Goal: Information Seeking & Learning: Learn about a topic

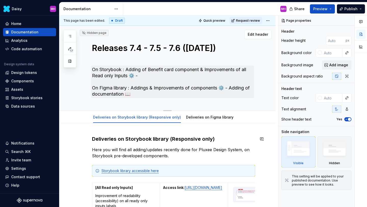
scroll to position [22, 0]
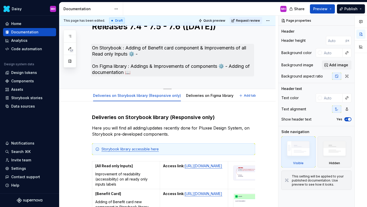
click at [168, 69] on textarea "On Storybook : Adding of Benefit card component & Improvements of all Read only…" at bounding box center [172, 60] width 163 height 33
click at [143, 53] on textarea "On Storybook : Adding of Benefit card component & Improvements of all Read only…" at bounding box center [172, 60] width 163 height 33
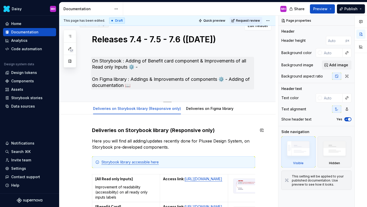
scroll to position [1, 0]
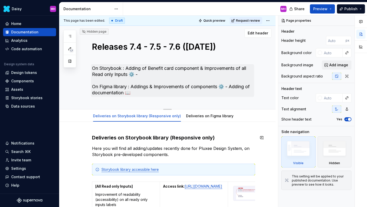
type textarea "*"
type textarea "On Storybook : Adding of Benefit card component & Improvements of all Read only…"
type textarea "*"
type textarea "On Storybook : Adding of Benefit card component & Improvements of all Read only…"
type textarea "*"
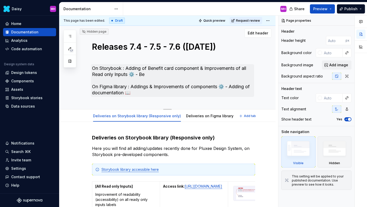
type textarea "On Storybook : Adding of Benefit card component & Improvements of all Read only…"
type textarea "*"
type textarea "On Storybook : Adding of Benefit card component & Improvements of all Read only…"
type textarea "*"
type textarea "On Storybook : Adding of Benefit card component & Improvements of all Read only…"
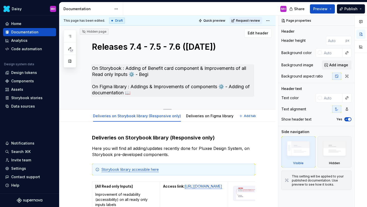
type textarea "*"
type textarea "On Storybook : Adding of Benefit card component & Improvements of all Read only…"
type textarea "*"
type textarea "On Storybook : Adding of Benefit card component & Improvements of all Read only…"
type textarea "*"
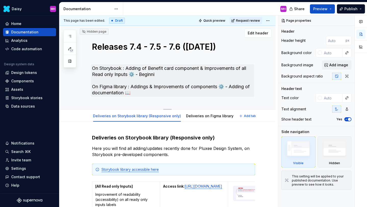
type textarea "On Storybook : Adding of Benefit card component & Improvements of all Read only…"
type textarea "*"
type textarea "On Storybook : Adding of Benefit card component & Improvements of all Read only…"
type textarea "*"
type textarea "On Storybook : Adding of Benefit card component & Improvements of all Read only…"
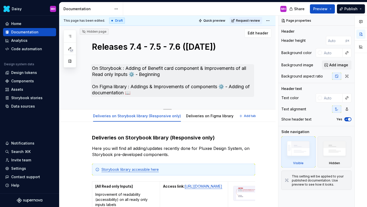
type textarea "*"
type textarea "On Storybook : Adding of Benefit card component & Improvements of all Read only…"
type textarea "*"
type textarea "On Storybook : Adding of Benefit card component & Improvements of all Read only…"
type textarea "*"
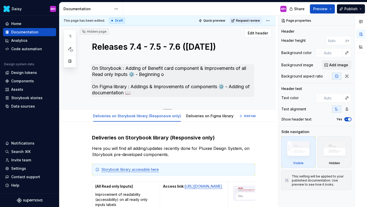
type textarea "On Storybook : Adding of Benefit card component & Improvements of all Read only…"
type textarea "*"
type textarea "On Storybook : Adding of Benefit card component & Improvements of all Read only…"
type textarea "*"
type textarea "On Storybook : Adding of Benefit card component & Improvements of all Read only…"
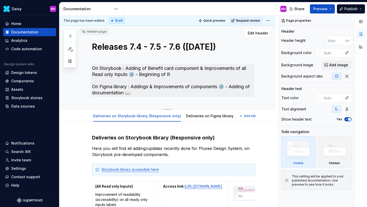
type textarea "*"
type textarea "On Storybook : Adding of Benefit card component & Improvements of all Read only…"
type textarea "*"
type textarea "On Storybook : Adding of Benefit card component & Improvements of all Read only…"
type textarea "*"
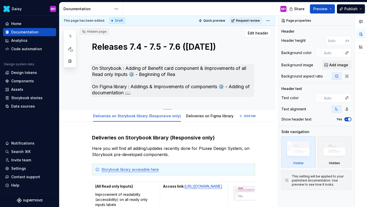
type textarea "On Storybook : Adding of Benefit card component & Improvements of all Read only…"
type textarea "*"
type textarea "On Storybook : Adding of Benefit card component & Improvements of all Read only…"
type textarea "*"
type textarea "On Storybook : Adding of Benefit card component & Improvements of all Read only…"
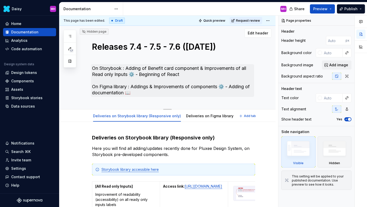
type textarea "*"
type textarea "On Storybook : Adding of Benefit card component & Improvements of all Read only…"
type textarea "*"
type textarea "On Storybook : Adding of Benefit card component & Improvements of all Read only…"
type textarea "*"
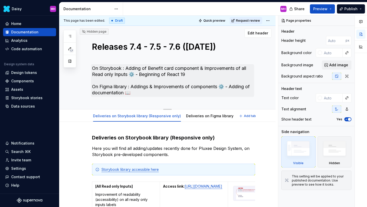
type textarea "On Storybook : Adding of Benefit card component & Improvements of all Read only…"
type textarea "*"
type textarea "On Storybook : Adding of Benefit card component & Improvements of all Read only…"
type textarea "*"
type textarea "On Storybook : Adding of Benefit card component & Improvements of all Read only…"
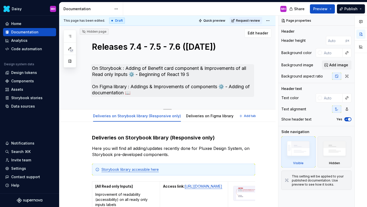
type textarea "*"
type textarea "On Storybook : Adding of Benefit card component & Improvements of all Read only…"
type textarea "*"
type textarea "On Storybook : Adding of Benefit card component & Improvements of all Read only…"
type textarea "*"
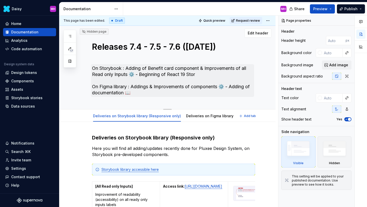
type textarea "On Storybook : Adding of Benefit card component & Improvements of all Read only…"
type textarea "*"
type textarea "On Storybook : Adding of Benefit card component & Improvements of all Read only…"
type textarea "*"
type textarea "On Storybook : Adding of Benefit card component & Improvements of all Read only…"
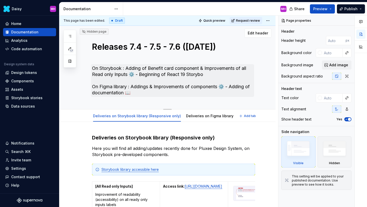
type textarea "*"
type textarea "On Storybook : Adding of Benefit card component & Improvements of all Read only…"
type textarea "*"
type textarea "On Storybook : Adding of Benefit card component & Improvements of all Read only…"
type textarea "*"
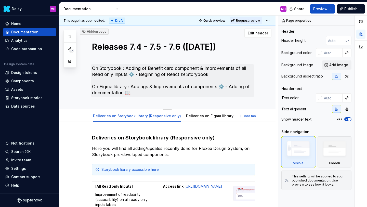
type textarea "On Storybook : Adding of Benefit card component & Improvements of all Read only…"
type textarea "*"
type textarea "On Storybook : Adding of Benefit card component & Improvements of all Read only…"
type textarea "*"
type textarea "On Storybook : Adding of Benefit card component & Improvements of all Read only…"
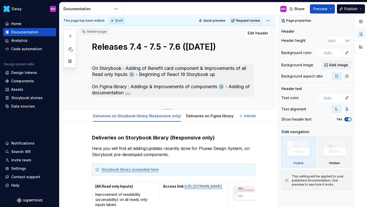
type textarea "*"
type textarea "On Storybook : Adding of Benefit card component & Improvements of all Read only…"
type textarea "*"
type textarea "On Storybook : Adding of Benefit card component & Improvements of all Read only…"
type textarea "*"
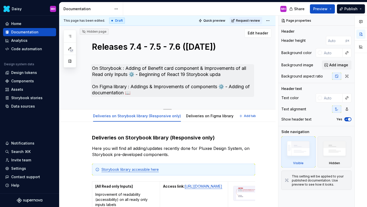
type textarea "On Storybook : Adding of Benefit card component & Improvements of all Read only…"
type textarea "*"
type textarea "On Storybook : Adding of Benefit card component & Improvements of all Read only…"
click at [139, 87] on textarea "On Storybook : Adding of Benefit card component & Improvements of all Read only…" at bounding box center [172, 80] width 163 height 33
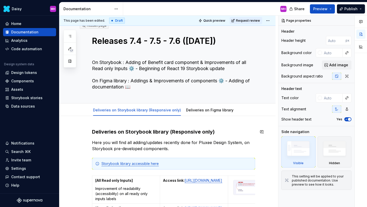
type textarea "*"
type textarea "On Storybook : Adding of Benefit card component & Improvements of all Read only…"
click at [204, 115] on div "Deliveries on Storybook library (Responsive only) Deliveries on Figma library" at bounding box center [163, 112] width 148 height 14
click at [203, 112] on link "Deliveries on Figma library" at bounding box center [209, 110] width 47 height 4
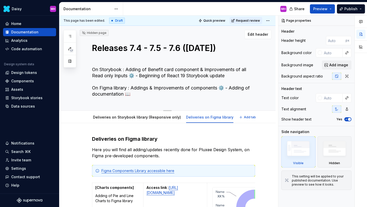
click at [163, 89] on textarea "On Storybook : Adding of Benefit card component & Improvements of all Read only…" at bounding box center [172, 82] width 163 height 33
click at [151, 92] on textarea "On Storybook : Adding of Benefit card component & Improvements of all Read only…" at bounding box center [172, 82] width 163 height 33
click at [126, 95] on textarea "On Storybook : Adding of Benefit card component & Improvements of all Read only…" at bounding box center [172, 82] width 163 height 33
type textarea "*"
type textarea "On Storybook : Adding of Benefit card component & Improvements of all Read only…"
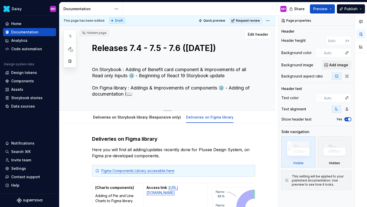
type textarea "*"
type textarea "On Storybook : Adding of Benefit card component & Improvements of all Read only…"
type textarea "*"
type textarea "On Storybook : Adding of Benefit card component & Improvements of all Read only…"
type textarea "*"
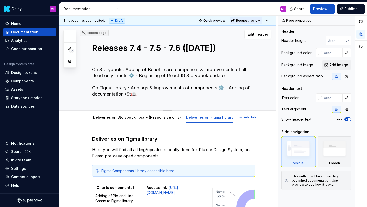
type textarea "On Storybook : Adding of Benefit card component & Improvements of all Read only…"
type textarea "*"
type textarea "On Storybook : Adding of Benefit card component & Improvements of all Read only…"
type textarea "*"
type textarea "On Storybook : Adding of Benefit card component & Improvements of all Read only…"
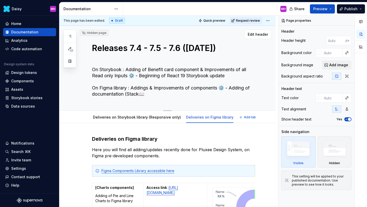
type textarea "*"
type textarea "On Storybook : Adding of Benefit card component & Improvements of all Read only…"
type textarea "*"
type textarea "On Storybook : Adding of Benefit card component & Improvements of all Read only…"
type textarea "*"
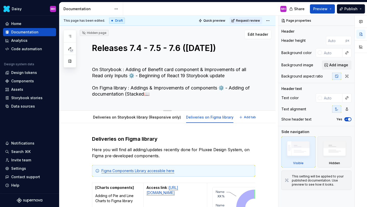
type textarea "On Storybook : Adding of Benefit card component & Improvements of all Read only…"
type textarea "*"
type textarea "On Storybook : Adding of Benefit card component & Improvements of all Read only…"
type textarea "*"
type textarea "On Storybook : Adding of Benefit card component & Improvements of all Read only…"
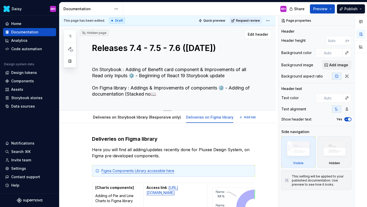
type textarea "*"
type textarea "On Storybook : Adding of Benefit card component & Improvements of all Read only…"
type textarea "*"
type textarea "On Storybook : Adding of Benefit card component & Improvements of all Read only…"
type textarea "*"
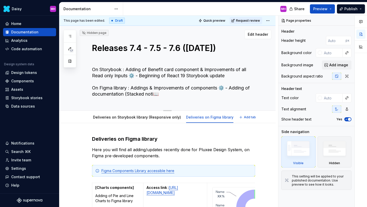
type textarea "On Storybook : Adding of Benefit card component & Improvements of all Read only…"
type textarea "*"
type textarea "On Storybook : Adding of Benefit card component & Improvements of all Read only…"
type textarea "*"
type textarea "On Storybook : Adding of Benefit card component & Improvements of all Read only…"
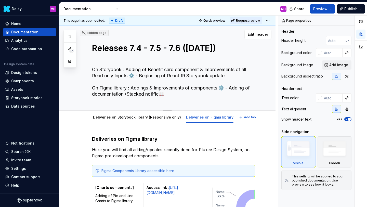
type textarea "*"
type textarea "On Storybook : Adding of Benefit card component & Improvements of all Read only…"
type textarea "*"
type textarea "On Storybook : Adding of Benefit card component & Improvements of all Read only…"
type textarea "*"
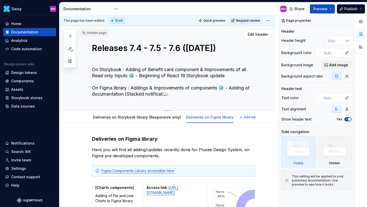
type textarea "On Storybook : Adding of Benefit card component & Improvements of all Read only…"
type textarea "*"
type textarea "On Storybook : Adding of Benefit card component & Improvements of all Read only…"
type textarea "*"
type textarea "On Storybook : Adding of Benefit card component & Improvements of all Read only…"
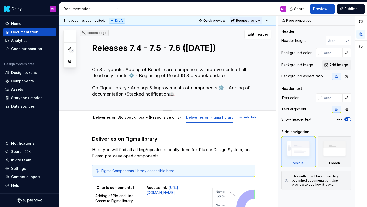
type textarea "*"
type textarea "On Storybook : Adding of Benefit card component & Improvements of all Read only…"
type textarea "*"
type textarea "On Storybook : Adding of Benefit card component & Improvements of all Read only…"
type textarea "*"
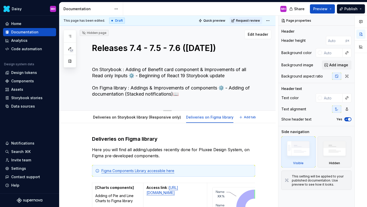
type textarea "On Storybook : Adding of Benefit card component & Improvements of all Read only…"
drag, startPoint x: 181, startPoint y: 93, endPoint x: 176, endPoint y: 93, distance: 5.6
click at [176, 93] on textarea "On Storybook : Adding of Benefit card component & Improvements of all Read only…" at bounding box center [172, 82] width 163 height 33
type textarea "*"
type textarea "On Storybook : Adding of Benefit card component & Improvements of all Read only…"
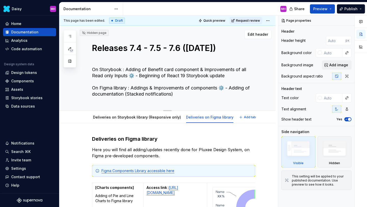
type textarea "*"
type textarea "On Storybook : Adding of Benefit card component & Improvements of all Read only…"
click at [126, 95] on textarea "On Storybook : Adding of Benefit card component & Improvements of all Read only…" at bounding box center [172, 82] width 163 height 33
paste textarea "📖"
type textarea "*"
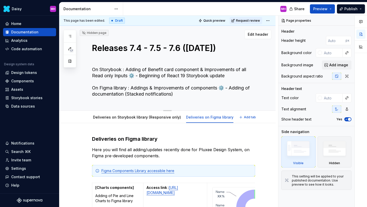
type textarea "On Storybook : Adding of Benefit card component & Improvements of all Read only…"
type textarea "*"
type textarea "On Storybook : Adding of Benefit card component & Improvements of all Read only…"
click at [228, 88] on textarea "On Storybook : Adding of Benefit card component & Improvements of all Read only…" at bounding box center [172, 82] width 163 height 33
type textarea "*"
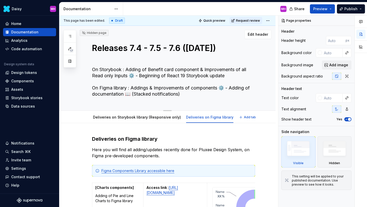
type textarea "On Storybook : Adding of Benefit card component & Improvements of all Read only…"
type textarea "*"
type textarea "On Storybook : Adding of Benefit card component & Improvements of all Read only…"
type textarea "*"
type textarea "On Storybook : Adding of Benefit card component & Improvements of all Read only…"
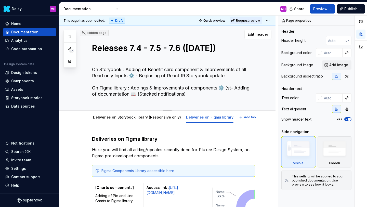
type textarea "*"
type textarea "On Storybook : Adding of Benefit card component & Improvements of all Read only…"
type textarea "*"
type textarea "On Storybook : Adding of Benefit card component & Improvements of all Read only…"
type textarea "*"
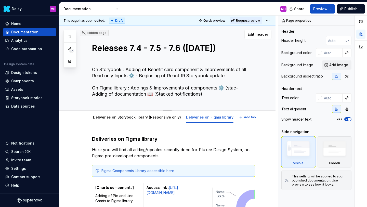
type textarea "On Storybook : Adding of Benefit card component & Improvements of all Read only…"
type textarea "*"
type textarea "On Storybook : Adding of Benefit card component & Improvements of all Read only…"
type textarea "*"
type textarea "On Storybook : Adding of Benefit card component & Improvements of all Read only…"
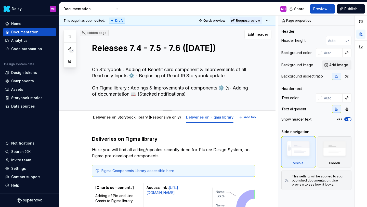
type textarea "*"
type textarea "On Storybook : Adding of Benefit card component & Improvements of all Read only…"
type textarea "*"
type textarea "On Storybook : Adding of Benefit card component & Improvements of all Read only…"
type textarea "*"
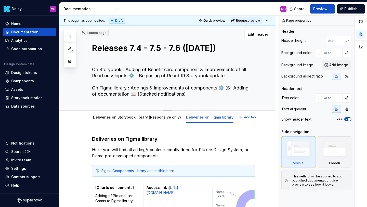
type textarea "On Storybook : Adding of Benefit card component & Improvements of all Read only…"
type textarea "*"
type textarea "On Storybook : Adding of Benefit card component & Improvements of all Read only…"
type textarea "*"
type textarea "On Storybook : Adding of Benefit card component & Improvements of all Read only…"
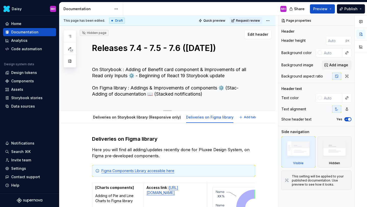
type textarea "*"
type textarea "On Storybook : Adding of Benefit card component & Improvements of all Read only…"
type textarea "*"
type textarea "On Storybook : Adding of Benefit card component & Improvements of all Read only…"
type textarea "*"
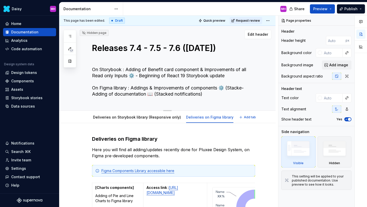
type textarea "On Storybook : Adding of Benefit card component & Improvements of all Read only…"
type textarea "*"
type textarea "On Storybook : Adding of Benefit card component & Improvements of all Read only…"
type textarea "*"
type textarea "On Storybook : Adding of Benefit card component & Improvements of all Read only…"
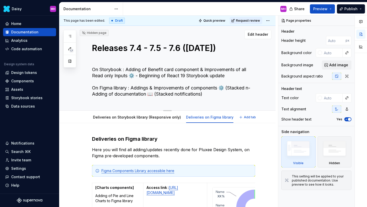
type textarea "*"
type textarea "On Storybook : Adding of Benefit card component & Improvements of all Read only…"
type textarea "*"
type textarea "On Storybook : Adding of Benefit card component & Improvements of all Read only…"
type textarea "*"
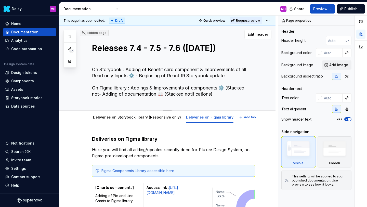
type textarea "On Storybook : Adding of Benefit card component & Improvements of all Read only…"
type textarea "*"
type textarea "On Storybook : Adding of Benefit card component & Improvements of all Read only…"
type textarea "*"
type textarea "On Storybook : Adding of Benefit card component & Improvements of all Read only…"
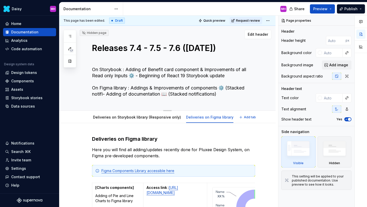
type textarea "*"
type textarea "On Storybook : Adding of Benefit card component & Improvements of all Read only…"
type textarea "*"
type textarea "On Storybook : Adding of Benefit card component & Improvements of all Read only…"
type textarea "*"
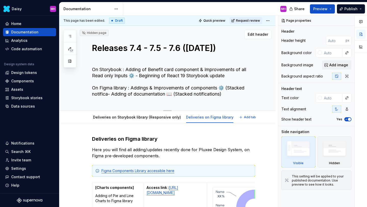
type textarea "On Storybook : Adding of Benefit card component & Improvements of all Read only…"
type textarea "*"
type textarea "On Storybook : Adding of Benefit card component & Improvements of all Read only…"
type textarea "*"
type textarea "On Storybook : Adding of Benefit card component & Improvements of all Read only…"
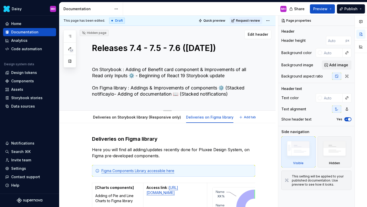
type textarea "*"
type textarea "On Storybook : Adding of Benefit card component & Improvements of all Read only…"
type textarea "*"
type textarea "On Storybook : Adding of Benefit card component & Improvements of all Read only…"
type textarea "*"
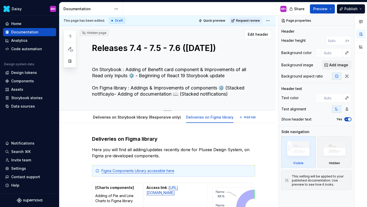
type textarea "On Storybook : Adding of Benefit card component & Improvements of all Read only…"
type textarea "*"
type textarea "On Storybook : Adding of Benefit card component & Improvements of all Read only…"
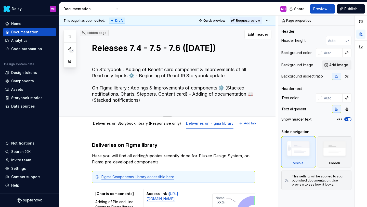
click at [139, 102] on textarea "On Storybook : Adding of Benefit card component & Improvements of all Read only…" at bounding box center [172, 85] width 163 height 39
click at [139, 112] on div "Releases 7.4 - 7.5 - 7.6 ([DATE]) On Storybook : Adding of Benefit card compone…" at bounding box center [173, 71] width 163 height 91
drag, startPoint x: 92, startPoint y: 69, endPoint x: 170, endPoint y: 101, distance: 83.9
click at [170, 101] on textarea "On Storybook : Adding of Benefit card component & Improvements of all Read only…" at bounding box center [172, 85] width 163 height 39
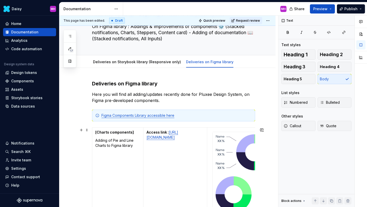
scroll to position [70, 0]
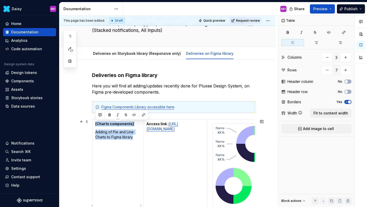
drag, startPoint x: 96, startPoint y: 124, endPoint x: 135, endPoint y: 137, distance: 42.0
click at [135, 137] on td "[Charts components] Adding of Pie and Line Charts to Figma library" at bounding box center [117, 206] width 51 height 174
copy td "[Charts components] Adding of Pie and Line Charts to Figma library"
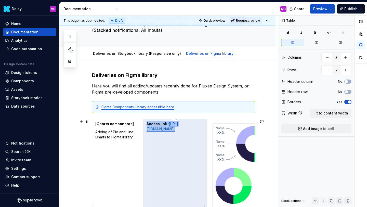
drag, startPoint x: 148, startPoint y: 125, endPoint x: 202, endPoint y: 144, distance: 58.0
click at [202, 132] on p "Access link : [URL][DOMAIN_NAME]" at bounding box center [176, 126] width 58 height 10
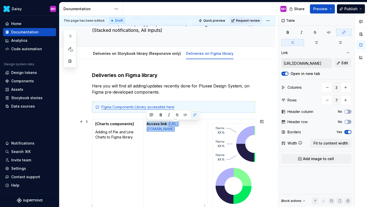
click at [202, 132] on p "Access link : [URL][DOMAIN_NAME]" at bounding box center [176, 126] width 58 height 10
drag, startPoint x: 202, startPoint y: 145, endPoint x: 147, endPoint y: 125, distance: 58.8
click at [147, 125] on p "Access link : [URL][DOMAIN_NAME]" at bounding box center [176, 126] width 58 height 10
copy p "Access link : [URL][DOMAIN_NAME]"
click at [235, 137] on img at bounding box center [254, 181] width 83 height 114
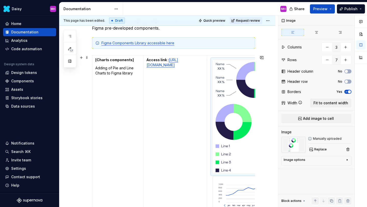
scroll to position [137, 0]
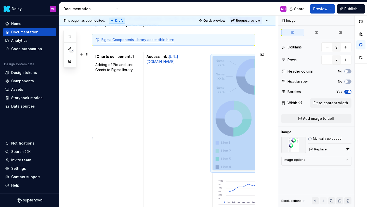
click at [225, 182] on img at bounding box center [254, 197] width 83 height 48
click at [215, 129] on img at bounding box center [254, 113] width 83 height 114
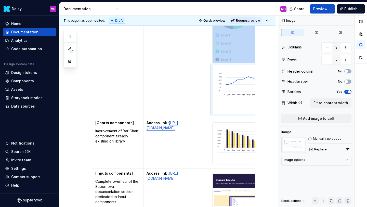
scroll to position [248, 0]
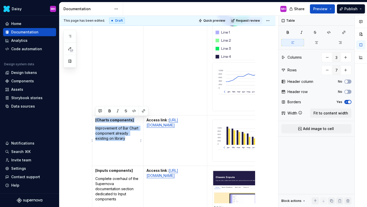
drag, startPoint x: 95, startPoint y: 121, endPoint x: 128, endPoint y: 141, distance: 38.5
click at [128, 141] on td "[Charts components] Improvement of Bar Chart component already existing on libr…" at bounding box center [117, 140] width 51 height 51
copy td "[Charts components] Improvement of Bar Chart component already existing on libr…"
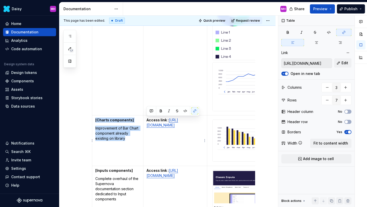
drag, startPoint x: 147, startPoint y: 119, endPoint x: 202, endPoint y: 139, distance: 57.9
click at [202, 128] on p "Access link : [URL][DOMAIN_NAME]" at bounding box center [176, 123] width 58 height 10
copy p "Access link : [URL][DOMAIN_NAME]"
click at [223, 136] on img at bounding box center [254, 141] width 83 height 42
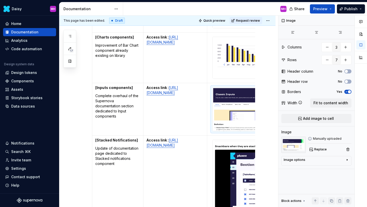
scroll to position [336, 0]
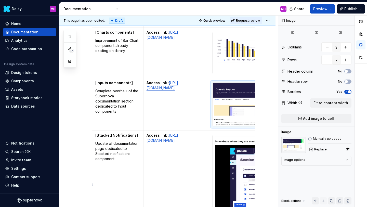
click at [223, 154] on img at bounding box center [254, 184] width 83 height 98
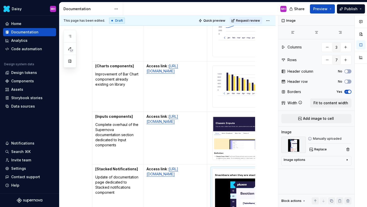
scroll to position [285, 0]
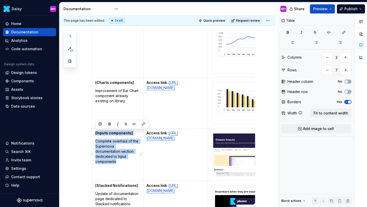
drag, startPoint x: 95, startPoint y: 133, endPoint x: 126, endPoint y: 163, distance: 43.0
click at [126, 163] on td "[Inputs components] Complete overhaul of the Supernova documentation section de…" at bounding box center [117, 155] width 51 height 53
copy td "[Inputs components] Complete overhaul of the Supernova documentation section de…"
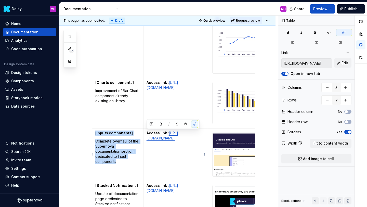
drag, startPoint x: 147, startPoint y: 134, endPoint x: 177, endPoint y: 145, distance: 32.2
click at [177, 141] on p "Access link : [URL][DOMAIN_NAME]" at bounding box center [176, 136] width 58 height 10
copy p "Access link : [URL][DOMAIN_NAME]"
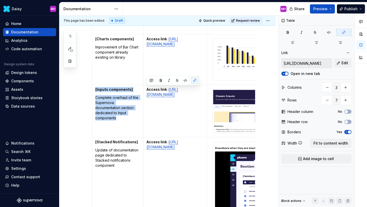
scroll to position [336, 0]
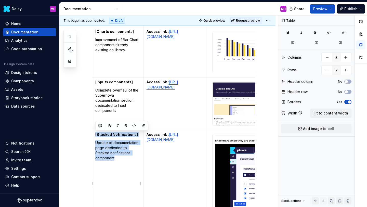
drag, startPoint x: 95, startPoint y: 134, endPoint x: 120, endPoint y: 157, distance: 33.4
click at [120, 157] on td "[Stacked Notifications] Update of documentation page dedicated to Stacked notif…" at bounding box center [117, 183] width 51 height 107
copy td "[Stacked Notifications] Update of documentation page dedicated to Stacked notif…"
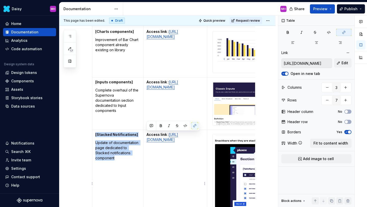
drag, startPoint x: 147, startPoint y: 135, endPoint x: 179, endPoint y: 165, distance: 43.9
click at [179, 142] on p "Access link : [URL][DOMAIN_NAME]" at bounding box center [176, 137] width 58 height 10
copy p "Access link : [URL][DOMAIN_NAME]"
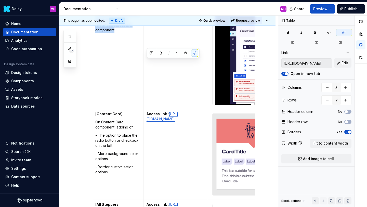
scroll to position [466, 0]
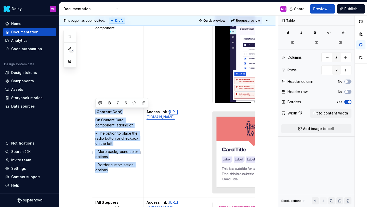
drag, startPoint x: 95, startPoint y: 112, endPoint x: 108, endPoint y: 173, distance: 61.7
click at [108, 173] on td "[Content Card] On Content Card component, adding of: - The option to place the …" at bounding box center [117, 152] width 51 height 91
copy td "[Content Card] On Content Card component, adding of: - The option to place the …"
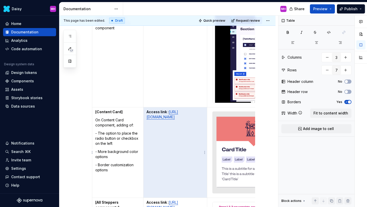
drag, startPoint x: 146, startPoint y: 112, endPoint x: 206, endPoint y: 138, distance: 65.1
click at [206, 138] on td "Access link : [URL][DOMAIN_NAME]" at bounding box center [175, 152] width 64 height 91
click at [203, 120] on p "Access link : [URL][DOMAIN_NAME]" at bounding box center [176, 114] width 58 height 10
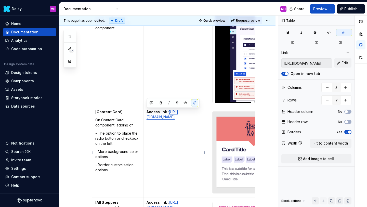
drag, startPoint x: 202, startPoint y: 133, endPoint x: 147, endPoint y: 114, distance: 58.7
click at [147, 114] on p "Access link : [URL][DOMAIN_NAME]" at bounding box center [176, 114] width 58 height 10
copy p "Access link : [URL][DOMAIN_NAME]"
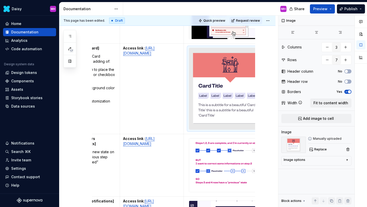
scroll to position [0, 0]
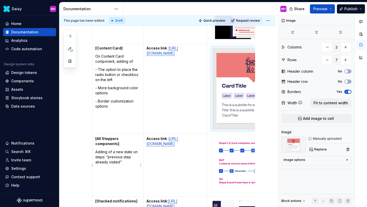
click at [95, 138] on strong "[All Steppers components]" at bounding box center [107, 141] width 24 height 9
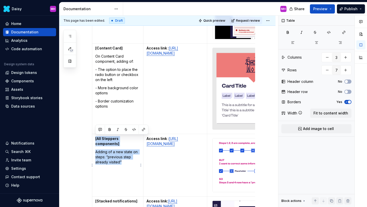
drag, startPoint x: 95, startPoint y: 138, endPoint x: 124, endPoint y: 163, distance: 38.2
click at [124, 163] on td "[All Steppers components] Adding of a new state on steps: “previous step alread…" at bounding box center [117, 165] width 51 height 63
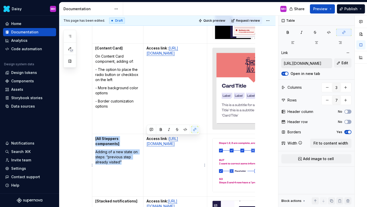
drag, startPoint x: 147, startPoint y: 140, endPoint x: 201, endPoint y: 159, distance: 57.4
click at [201, 146] on p "Access link : [URL][DOMAIN_NAME]" at bounding box center [176, 141] width 58 height 10
click at [227, 147] on img at bounding box center [254, 166] width 83 height 54
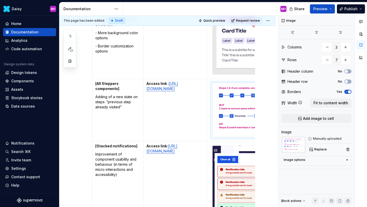
scroll to position [592, 0]
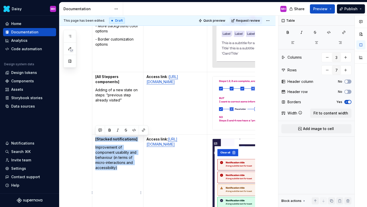
drag, startPoint x: 94, startPoint y: 139, endPoint x: 120, endPoint y: 166, distance: 37.7
click at [120, 167] on td "[Stacked notifications] Improvement of component usability and behaviour (in te…" at bounding box center [117, 192] width 51 height 116
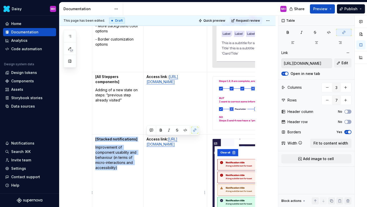
drag, startPoint x: 146, startPoint y: 138, endPoint x: 201, endPoint y: 158, distance: 58.5
click at [201, 158] on td "Access link: [URL][DOMAIN_NAME]" at bounding box center [175, 192] width 64 height 116
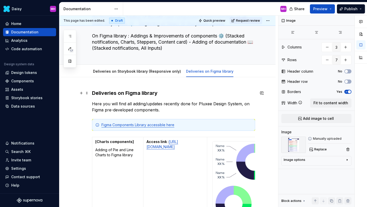
scroll to position [22, 0]
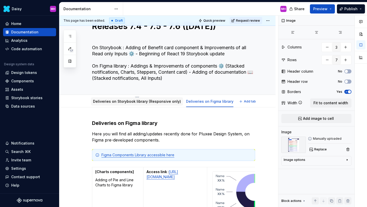
click at [145, 102] on link "Deliveries on Storybook library (Responsive only)" at bounding box center [137, 101] width 88 height 4
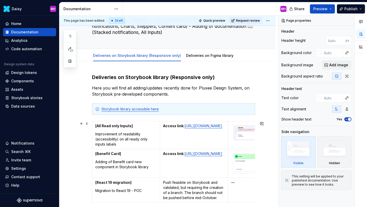
scroll to position [71, 0]
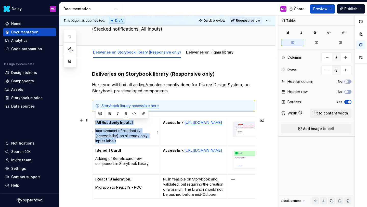
drag, startPoint x: 95, startPoint y: 123, endPoint x: 126, endPoint y: 140, distance: 35.6
click at [126, 140] on td "[All Read only Inputs] Improvement of readability (accessibility) on all ready …" at bounding box center [126, 132] width 68 height 28
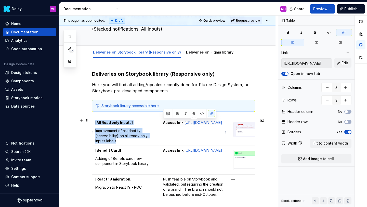
drag, startPoint x: 163, startPoint y: 122, endPoint x: 225, endPoint y: 144, distance: 65.4
click at [225, 144] on td "Access link: [URL][DOMAIN_NAME]" at bounding box center [194, 132] width 68 height 28
click at [238, 125] on img at bounding box center [262, 129] width 57 height 15
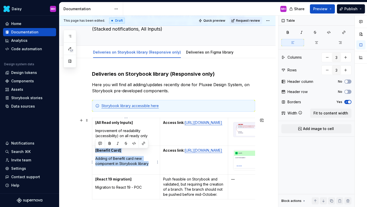
drag, startPoint x: 95, startPoint y: 152, endPoint x: 150, endPoint y: 168, distance: 57.0
click at [150, 168] on td "[Benefit Card] Adding of Benefit card new component in Storybook library" at bounding box center [126, 160] width 68 height 29
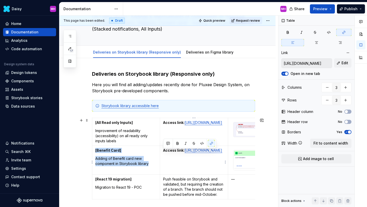
drag, startPoint x: 164, startPoint y: 152, endPoint x: 204, endPoint y: 168, distance: 43.0
click at [204, 153] on p "Access link: [URL][DOMAIN_NAME]" at bounding box center [193, 150] width 61 height 5
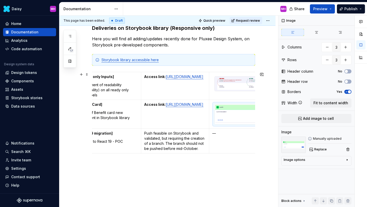
scroll to position [0, 0]
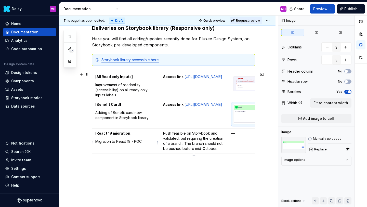
click at [97, 134] on strong "[React 19 migration]" at bounding box center [113, 133] width 36 height 4
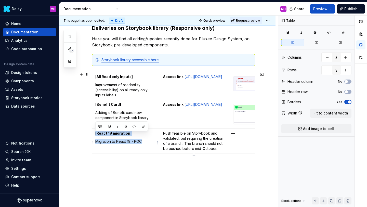
drag, startPoint x: 95, startPoint y: 135, endPoint x: 144, endPoint y: 143, distance: 49.5
click at [144, 143] on td "[React 19 migration] Migration to React 19 - POC" at bounding box center [126, 141] width 68 height 25
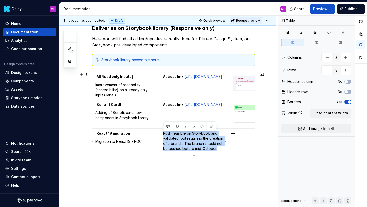
drag, startPoint x: 163, startPoint y: 137, endPoint x: 217, endPoint y: 151, distance: 55.6
click at [217, 151] on p "Push feasible on Storybook and validated, but requiring the creation of a branc…" at bounding box center [193, 141] width 61 height 20
click at [144, 143] on p "Migration to React 19 - POC" at bounding box center [125, 141] width 61 height 5
